Goal: Information Seeking & Learning: Find specific fact

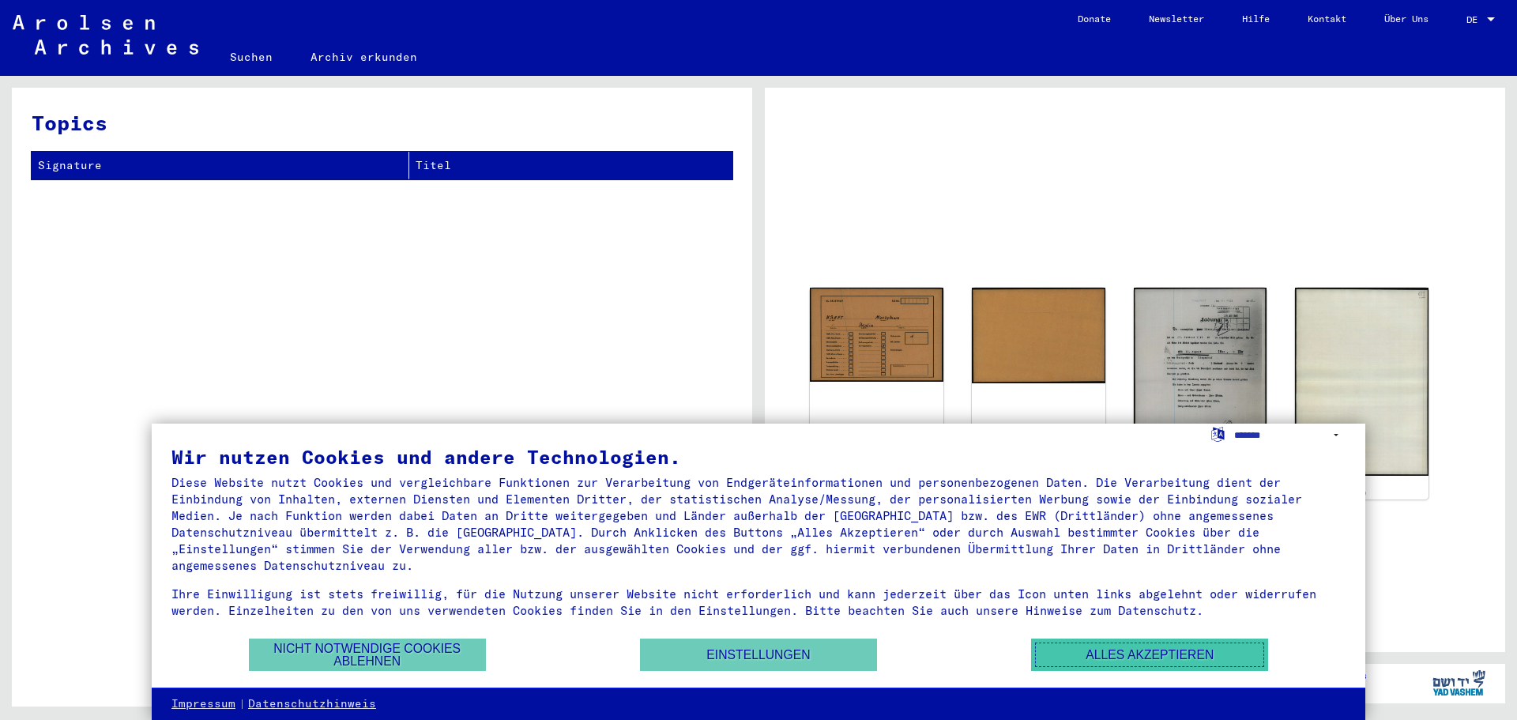
click at [1170, 646] on button "Alles akzeptieren" at bounding box center [1149, 655] width 237 height 32
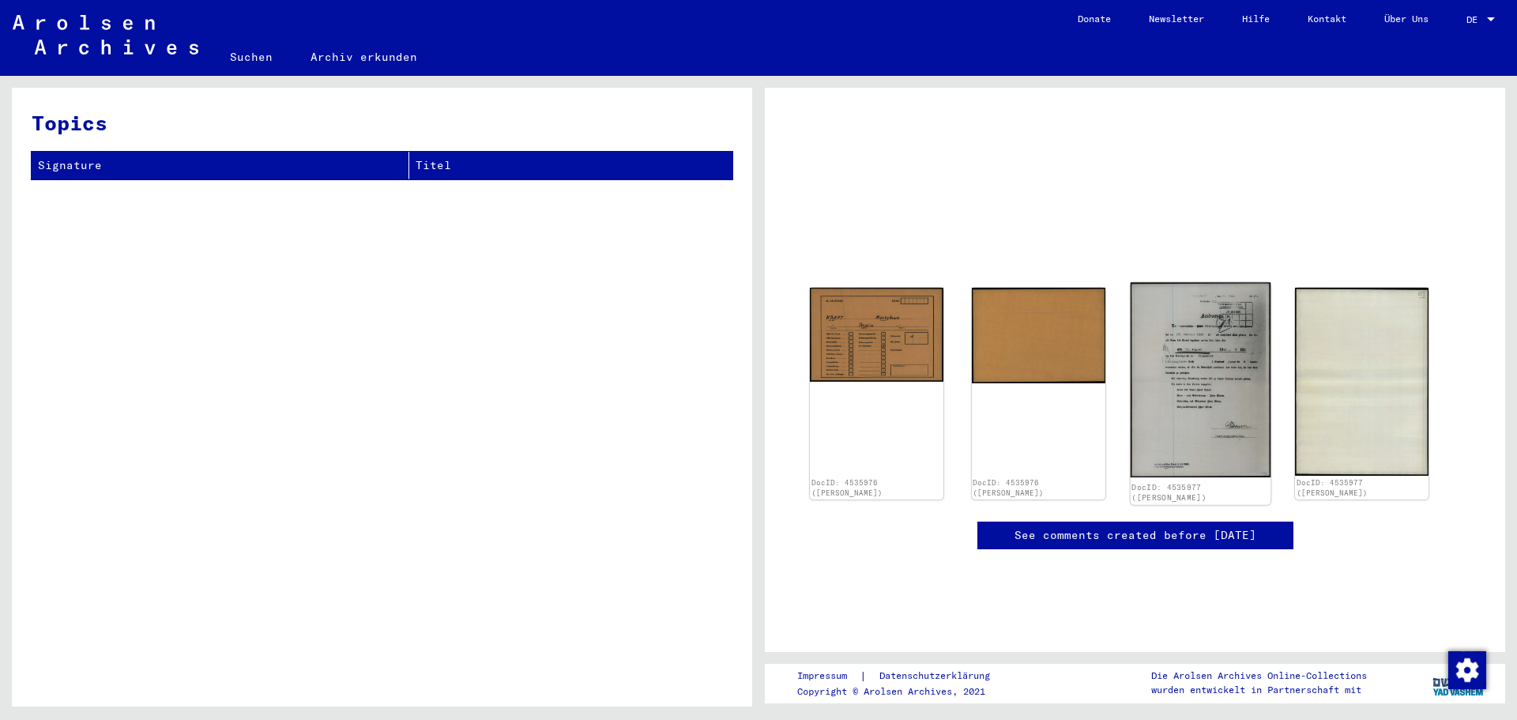
click at [1181, 338] on img at bounding box center [1200, 379] width 140 height 195
click at [1193, 401] on img at bounding box center [1200, 379] width 140 height 195
click at [1179, 411] on img at bounding box center [1200, 379] width 140 height 195
click at [1179, 410] on img at bounding box center [1200, 379] width 140 height 195
click at [1195, 347] on img at bounding box center [1200, 379] width 140 height 195
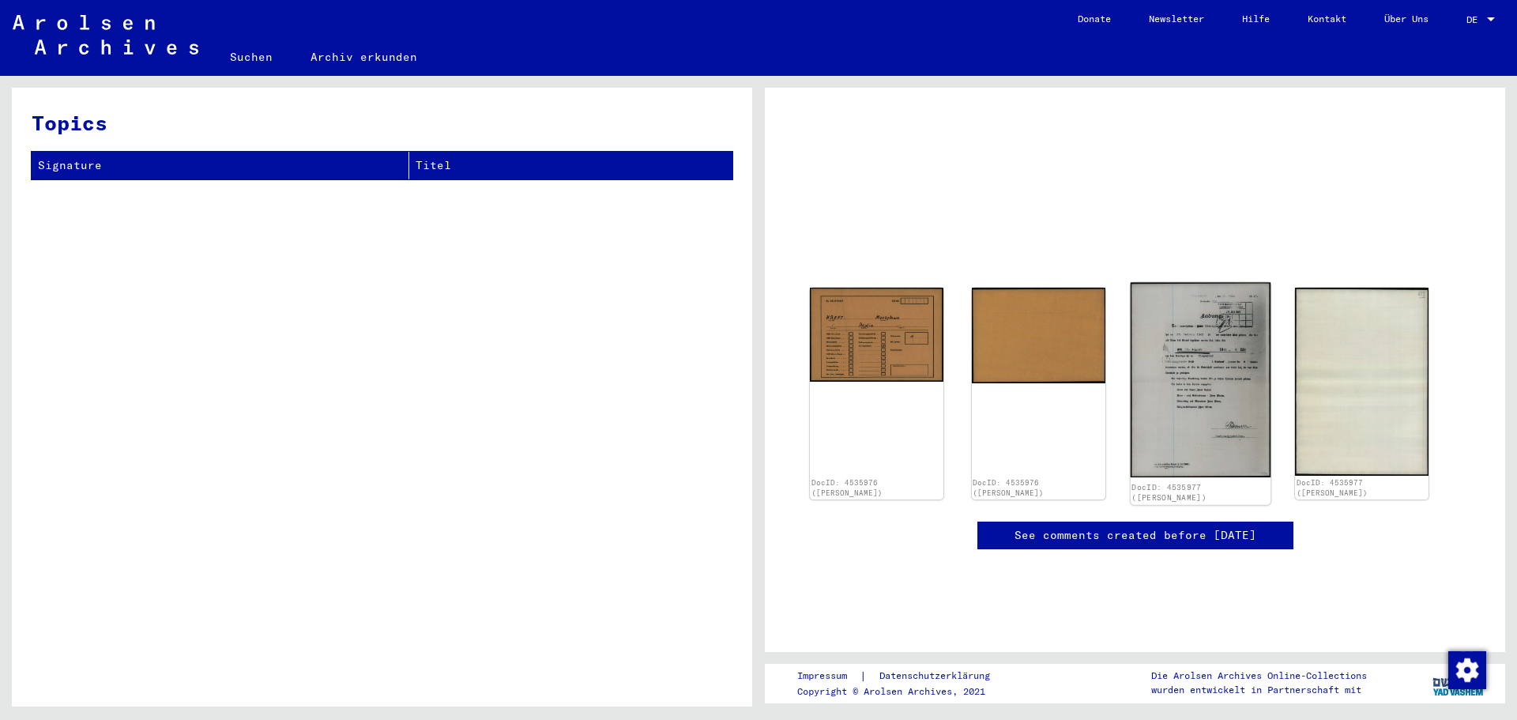
click at [1195, 348] on img at bounding box center [1200, 379] width 140 height 195
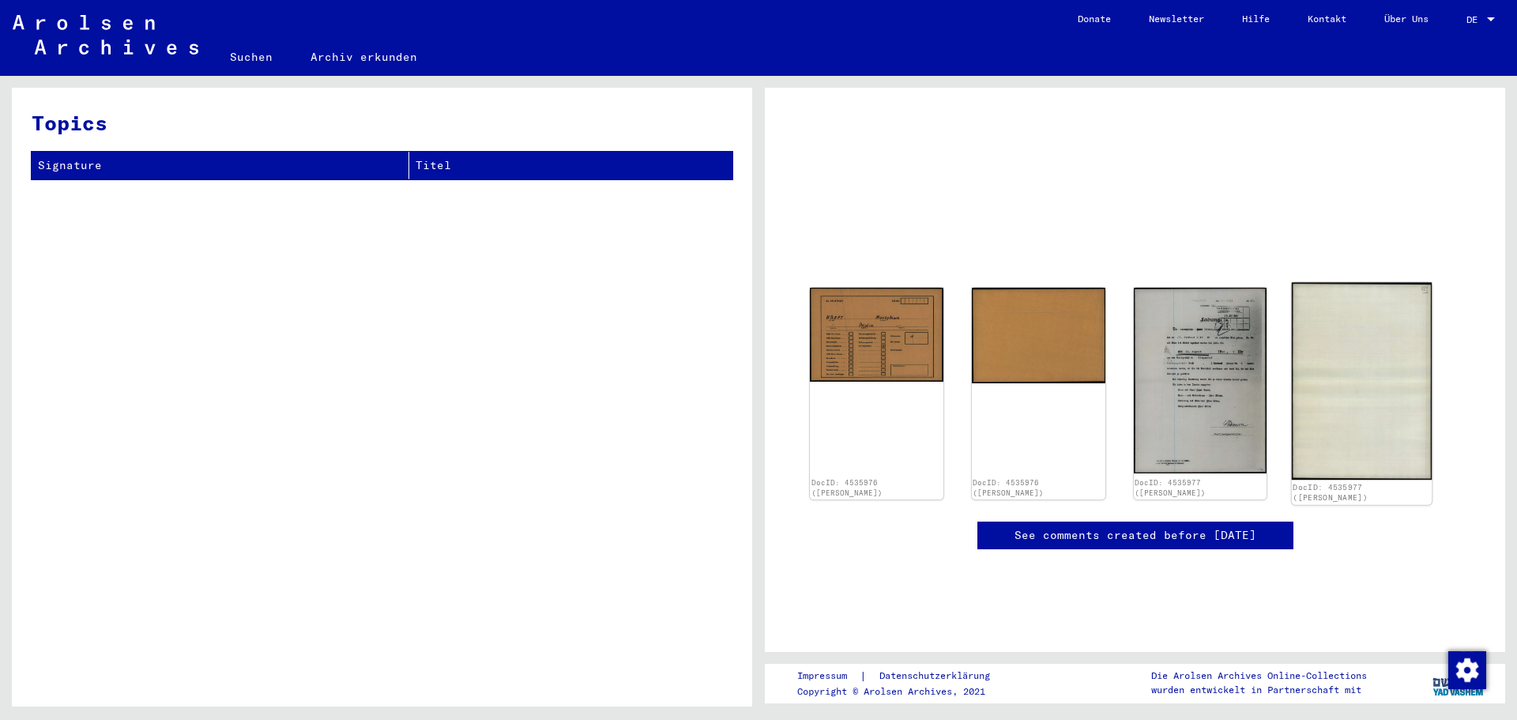
click at [1369, 372] on img at bounding box center [1362, 381] width 140 height 198
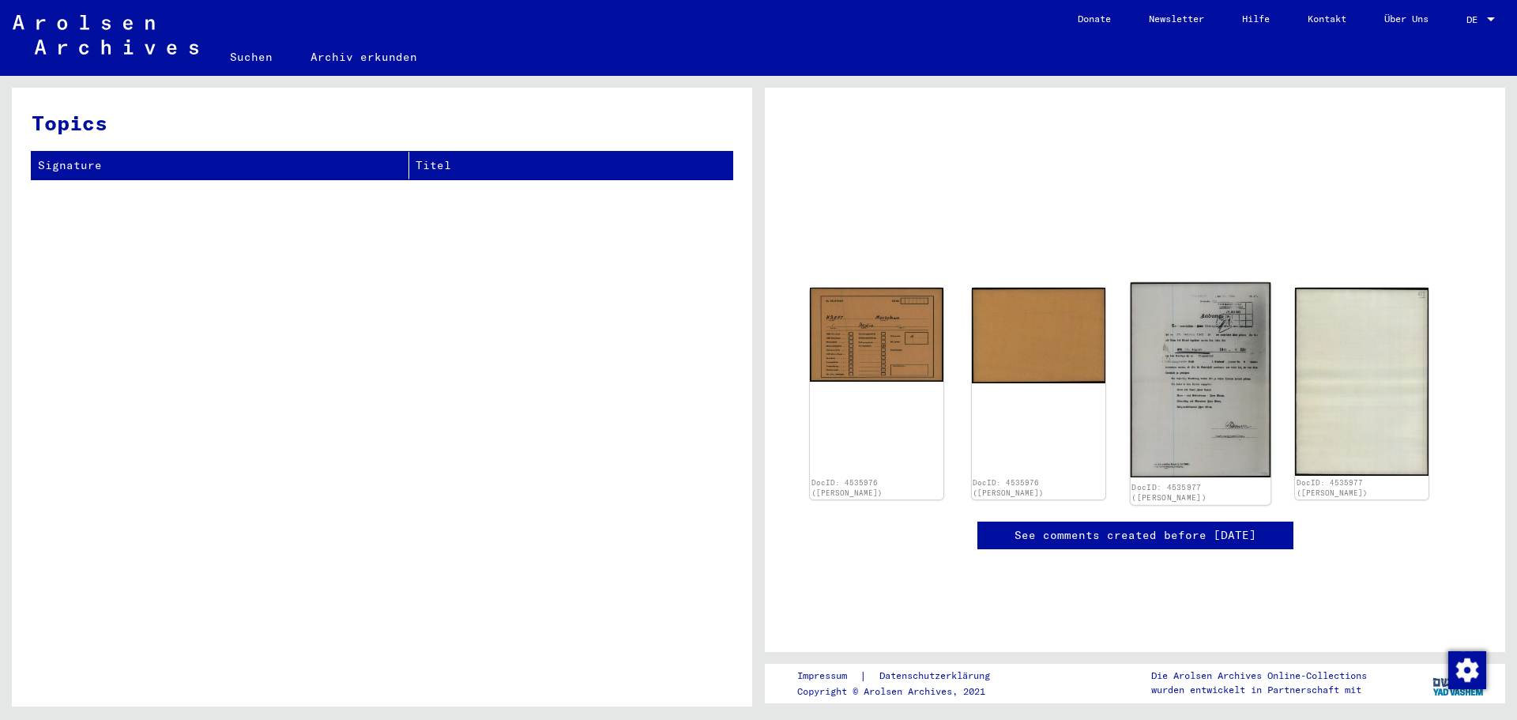
click at [1240, 398] on img at bounding box center [1200, 379] width 140 height 195
click at [1215, 488] on div "DocID: 4535977 ([PERSON_NAME])" at bounding box center [1201, 492] width 138 height 22
click at [1189, 403] on img at bounding box center [1200, 379] width 140 height 195
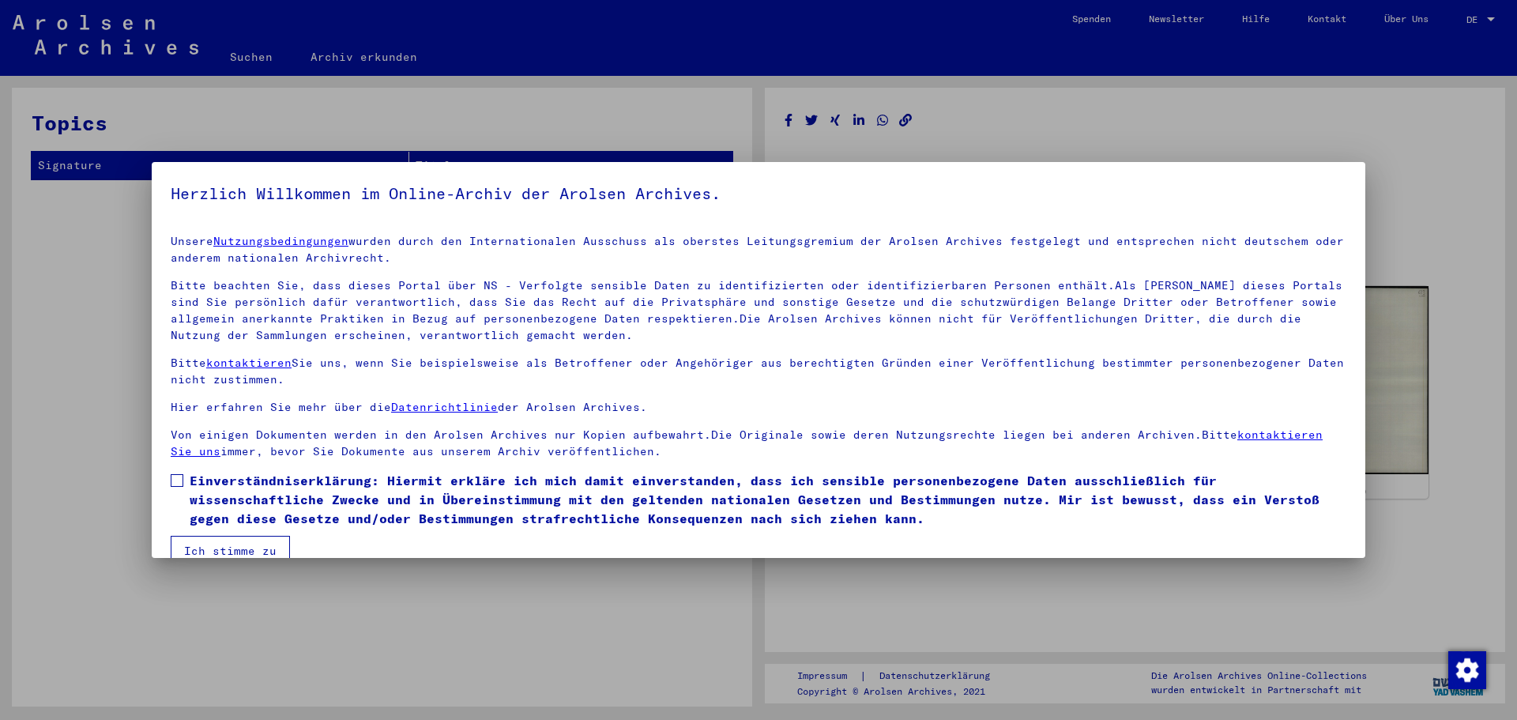
click at [1295, 122] on div at bounding box center [758, 360] width 1517 height 720
click at [1397, 571] on div at bounding box center [758, 360] width 1517 height 720
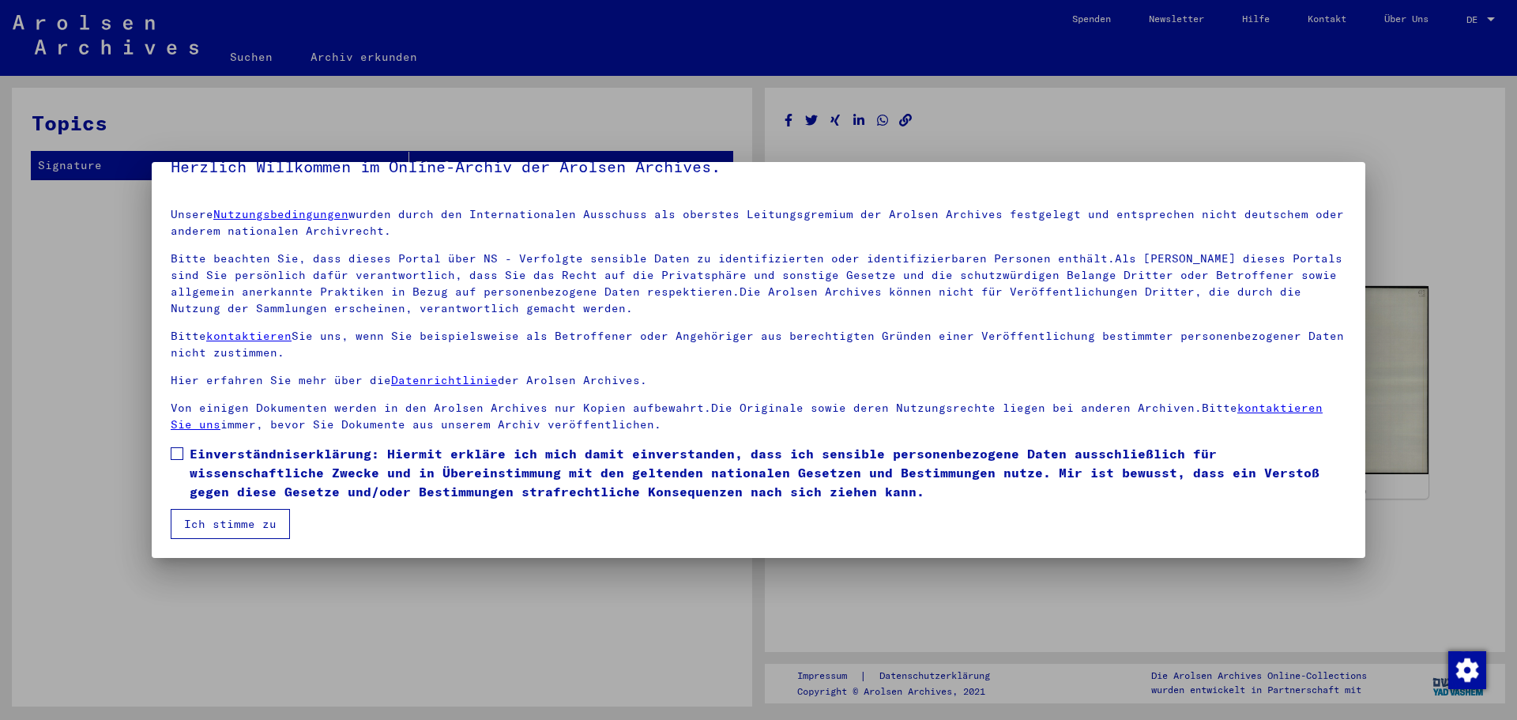
click at [257, 527] on button "Ich stimme zu" at bounding box center [230, 524] width 119 height 30
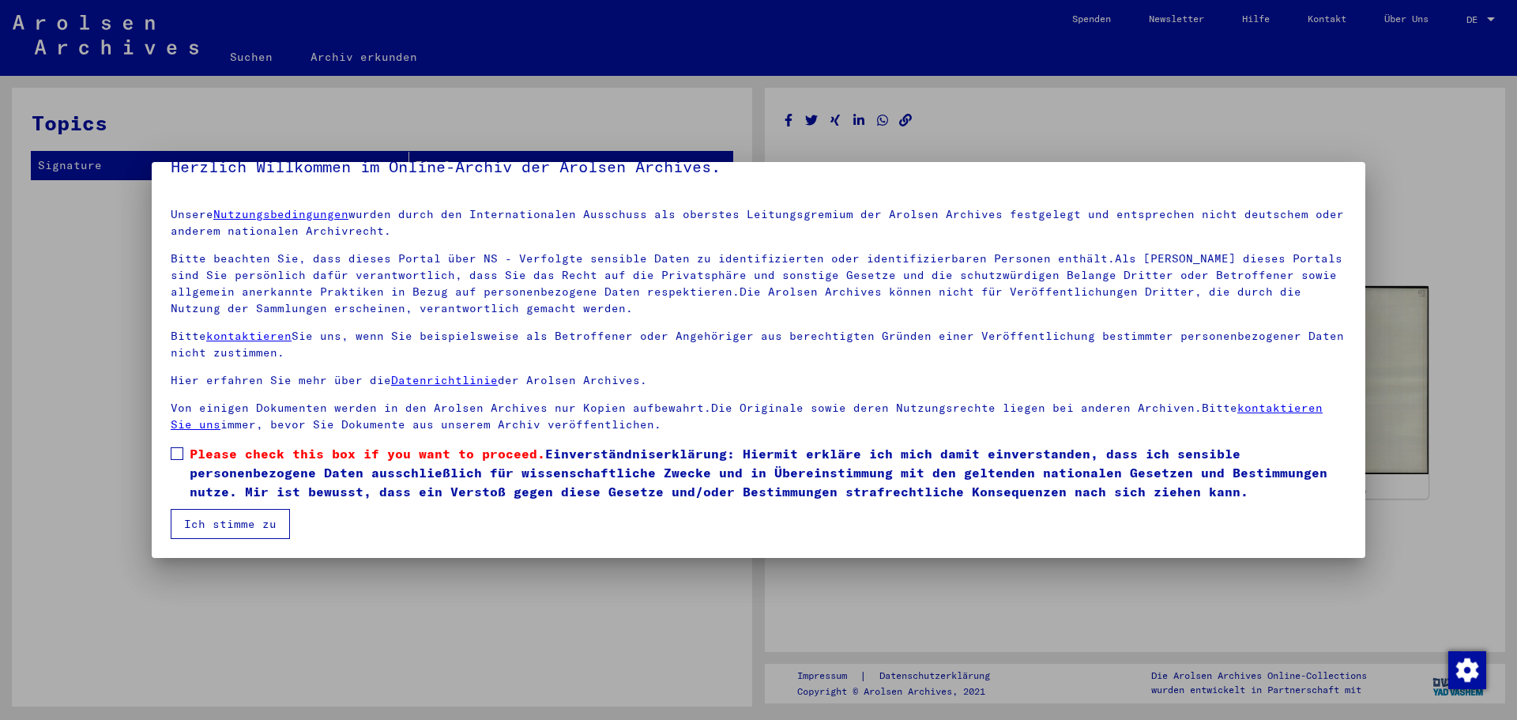
click at [175, 457] on span at bounding box center [177, 453] width 13 height 13
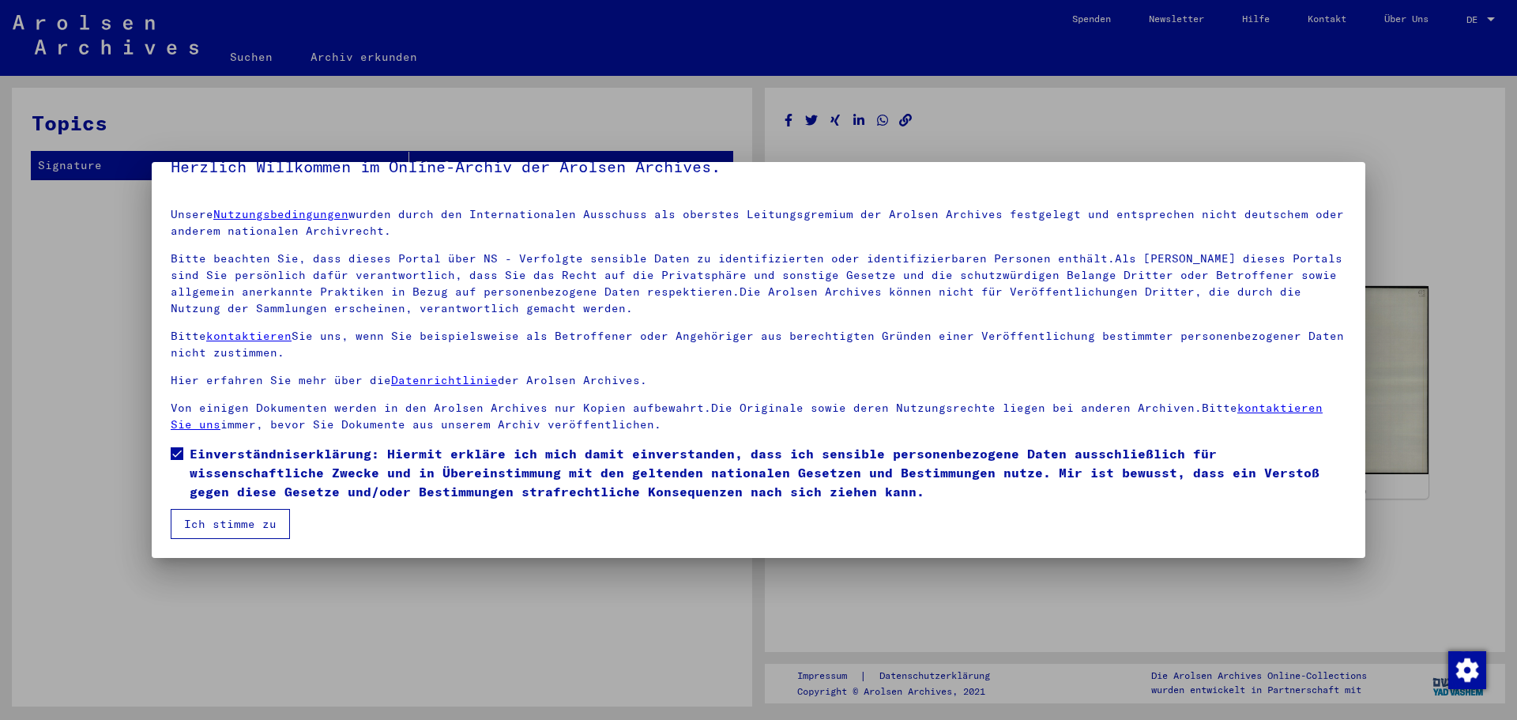
click at [246, 529] on button "Ich stimme zu" at bounding box center [230, 524] width 119 height 30
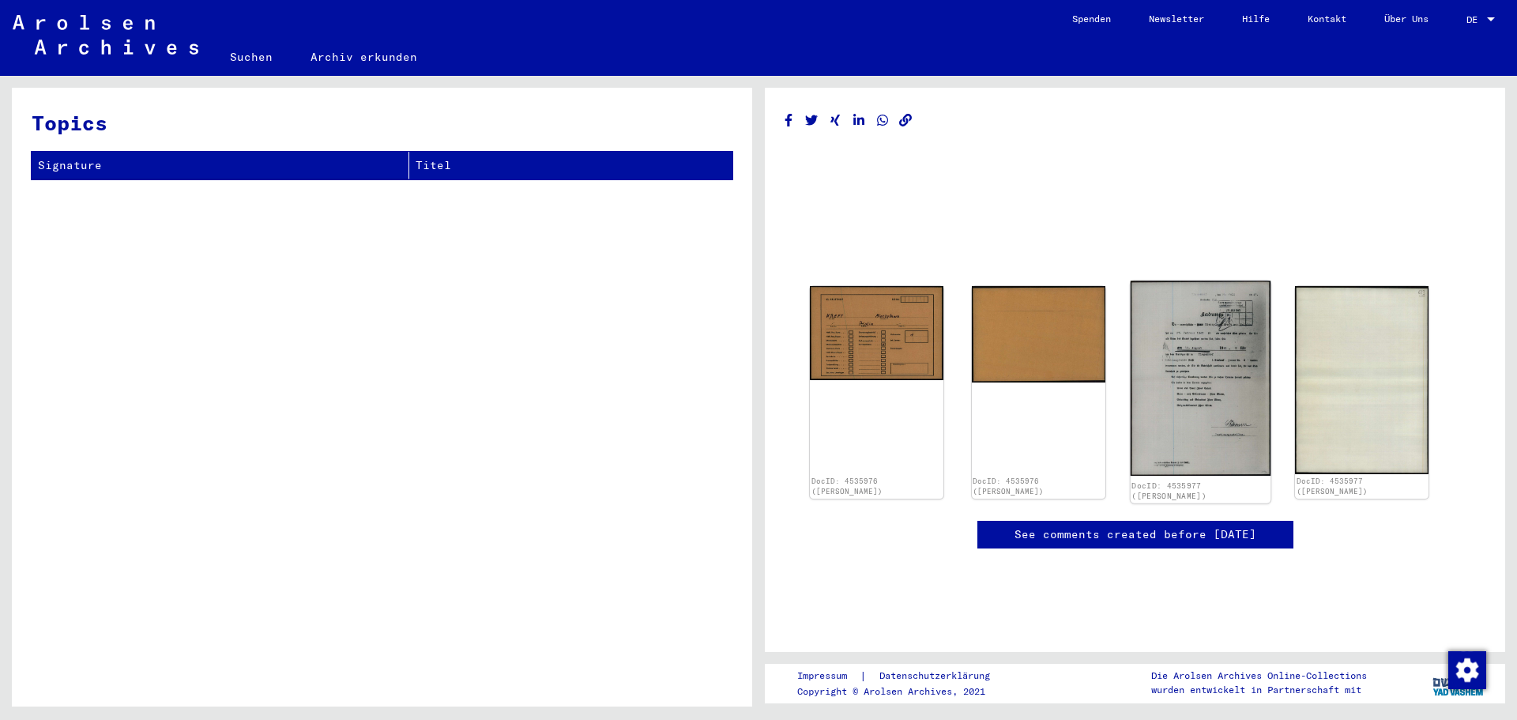
click at [1204, 373] on img at bounding box center [1200, 378] width 140 height 195
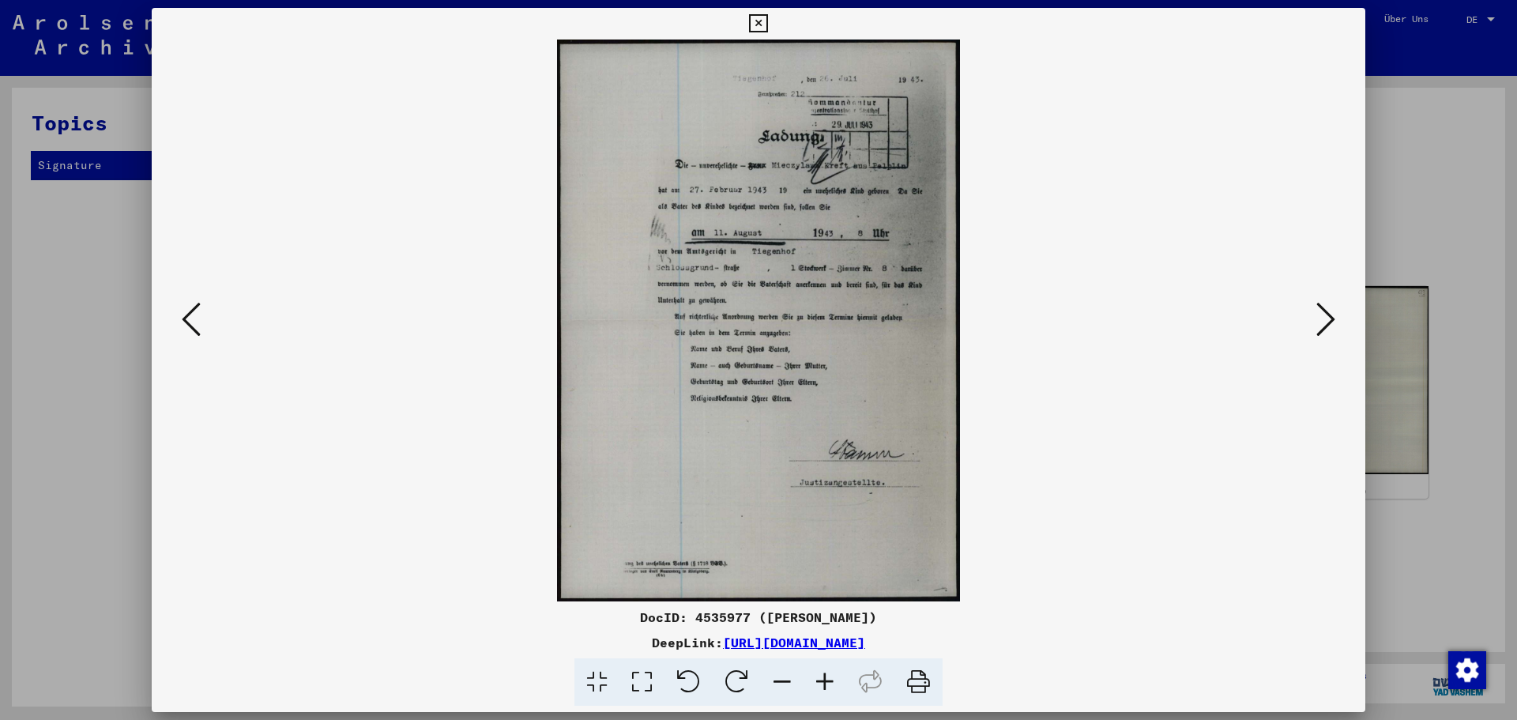
click at [1325, 318] on icon at bounding box center [1326, 319] width 19 height 38
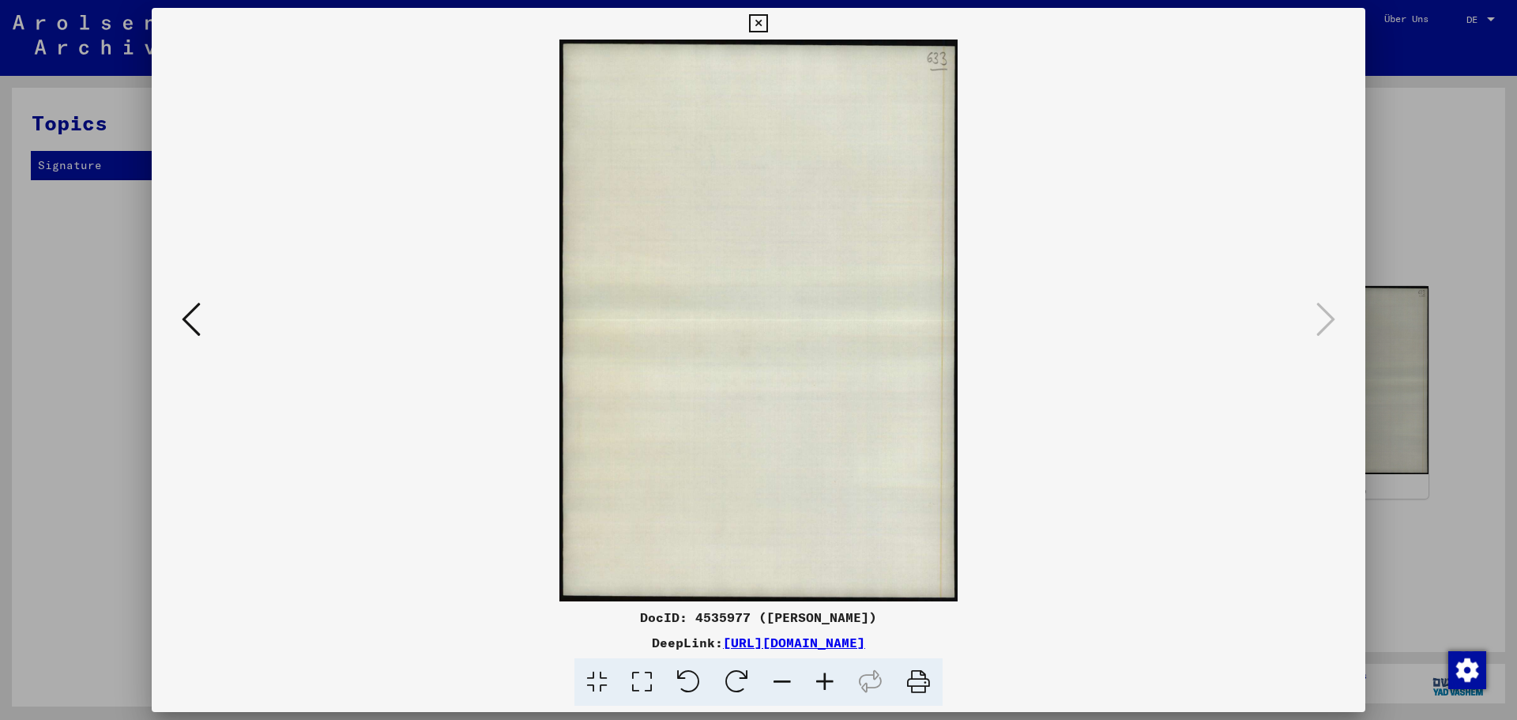
click at [199, 325] on icon at bounding box center [191, 319] width 19 height 38
